Goal: Task Accomplishment & Management: Use online tool/utility

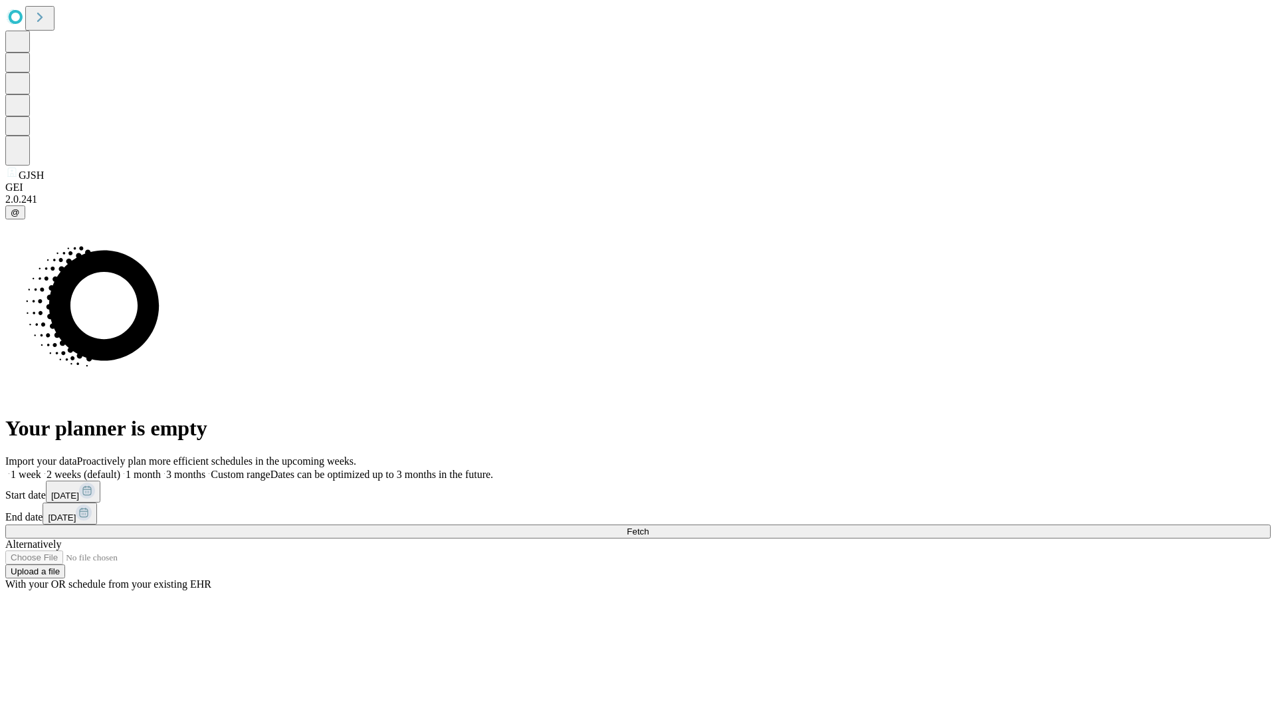
click at [649, 526] on span "Fetch" at bounding box center [638, 531] width 22 height 10
